Goal: Task Accomplishment & Management: Complete application form

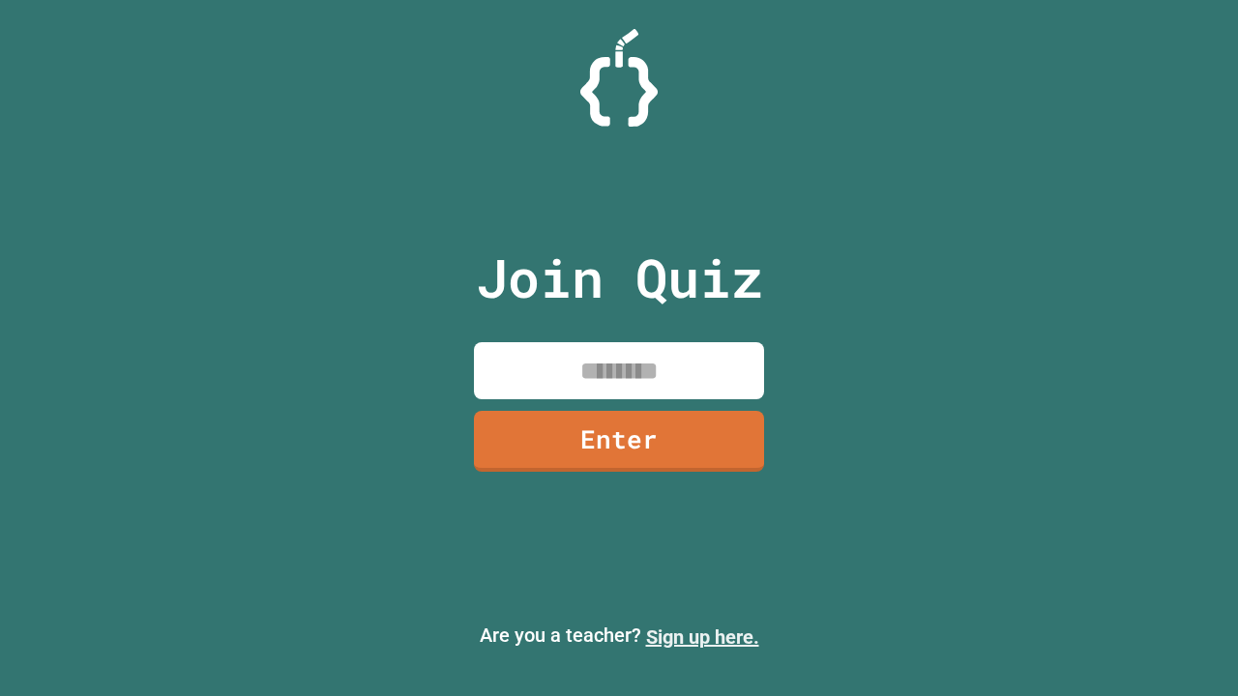
click at [702, 637] on link "Sign up here." at bounding box center [702, 637] width 113 height 23
